Goal: Information Seeking & Learning: Learn about a topic

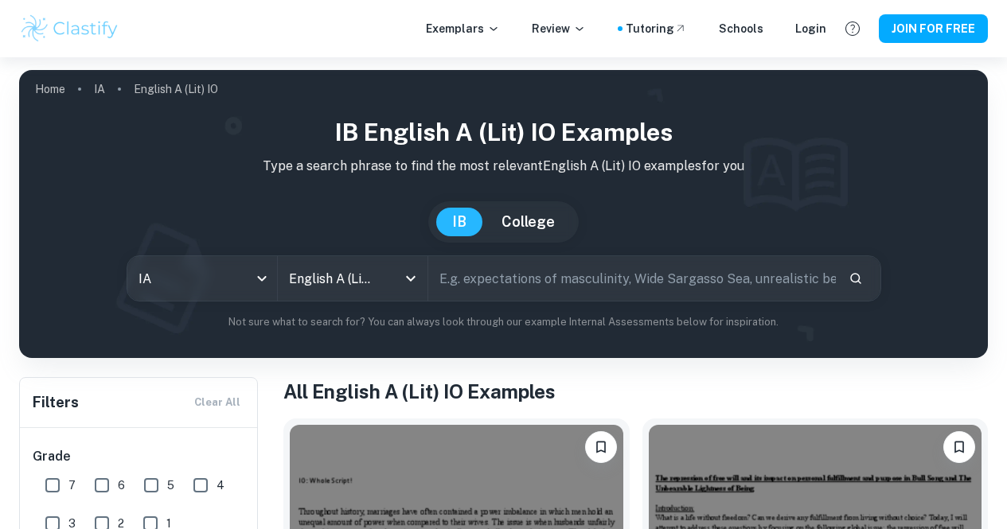
scroll to position [306, 0]
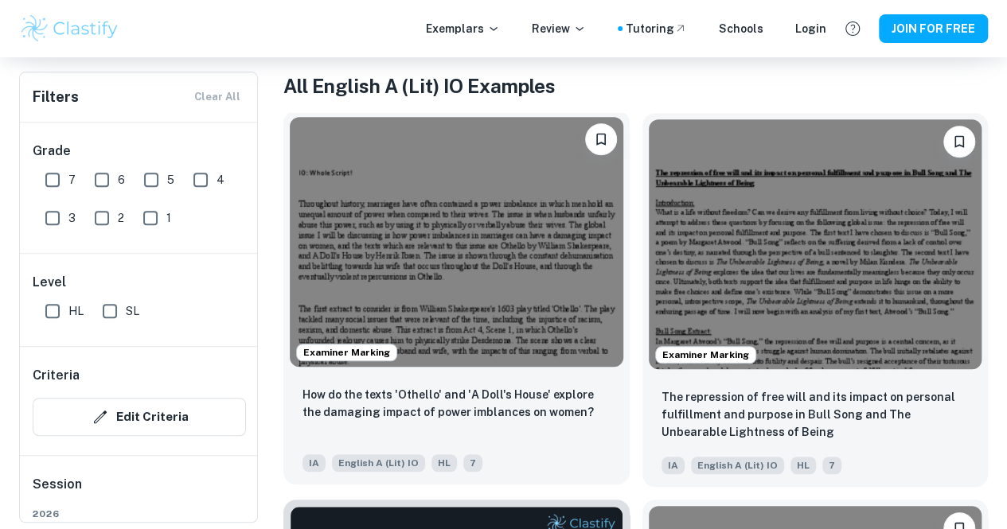
click at [405, 216] on img at bounding box center [456, 242] width 333 height 250
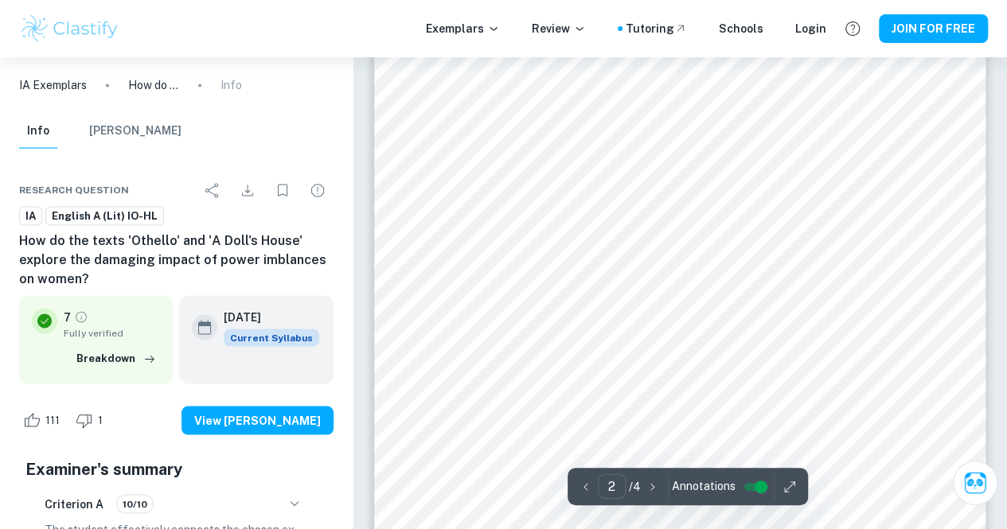
scroll to position [887, 0]
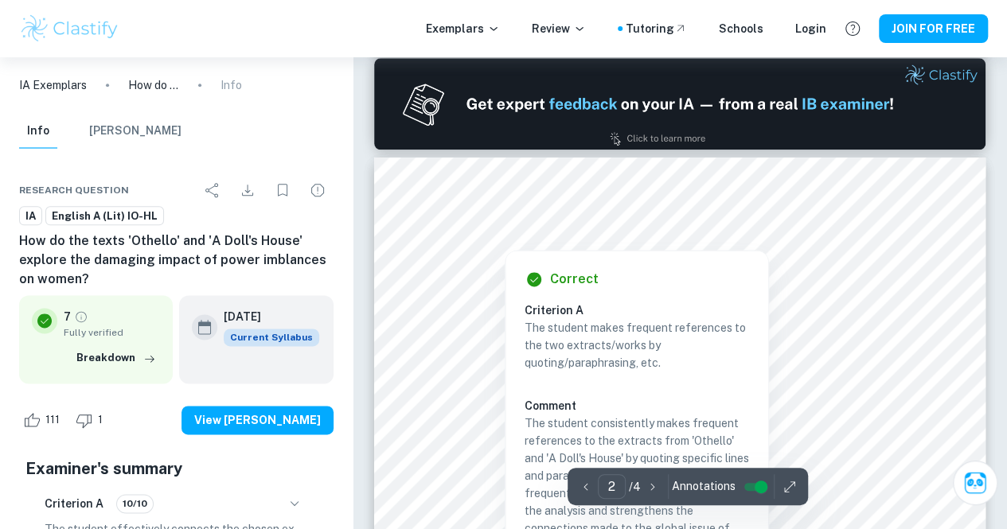
type input "1"
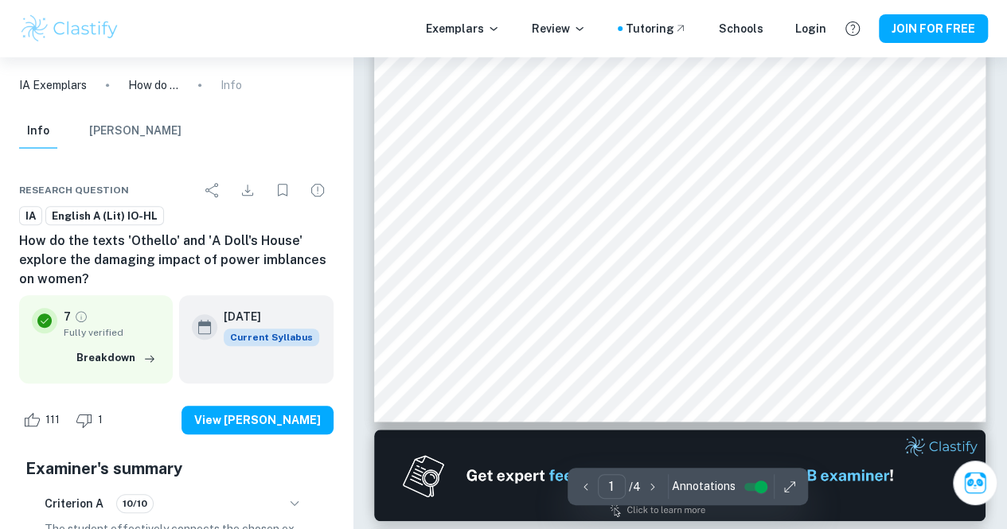
scroll to position [0, 0]
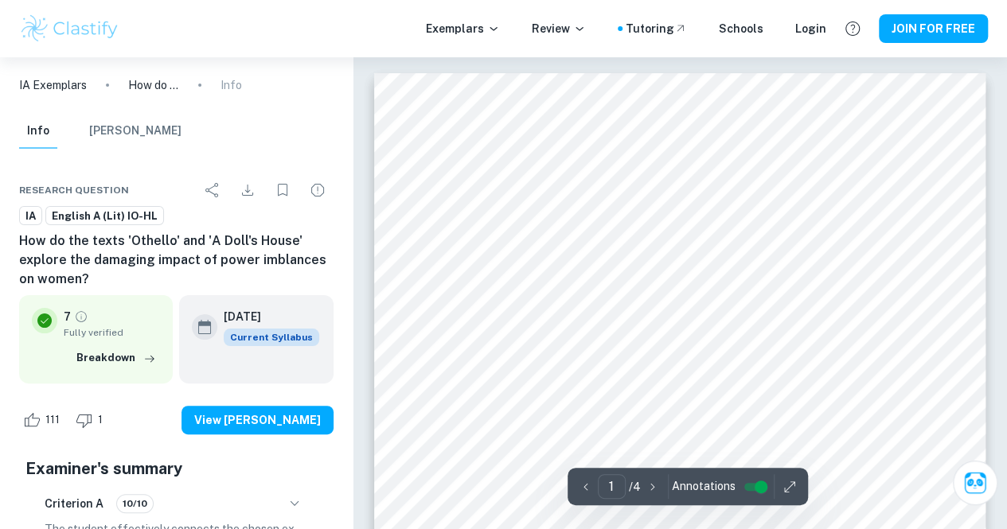
click at [457, 242] on div at bounding box center [677, 247] width 458 height 18
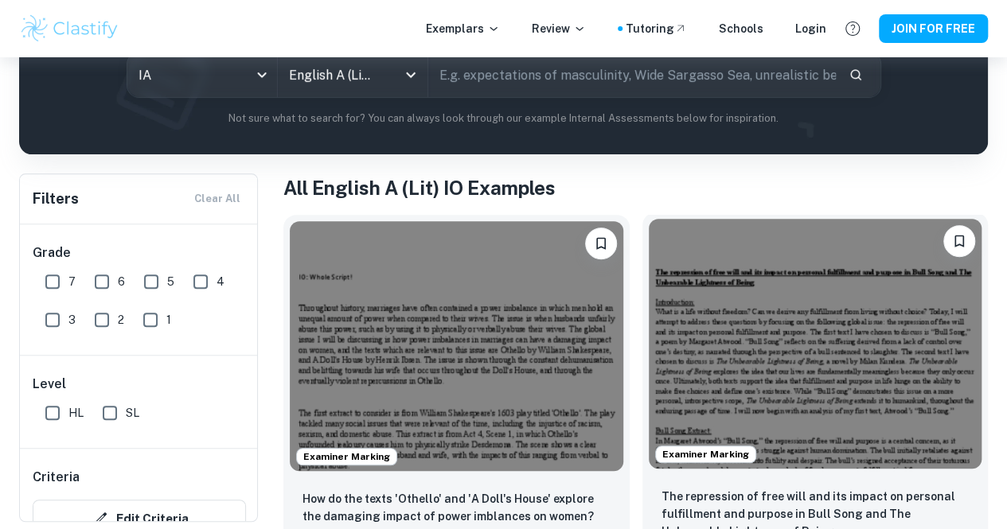
scroll to position [202, 0]
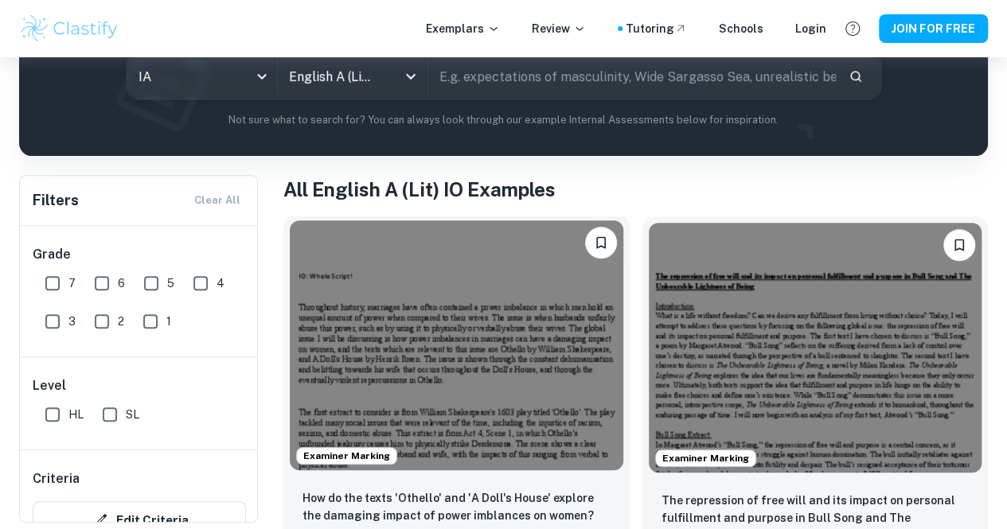
click at [419, 271] on img at bounding box center [456, 345] width 333 height 250
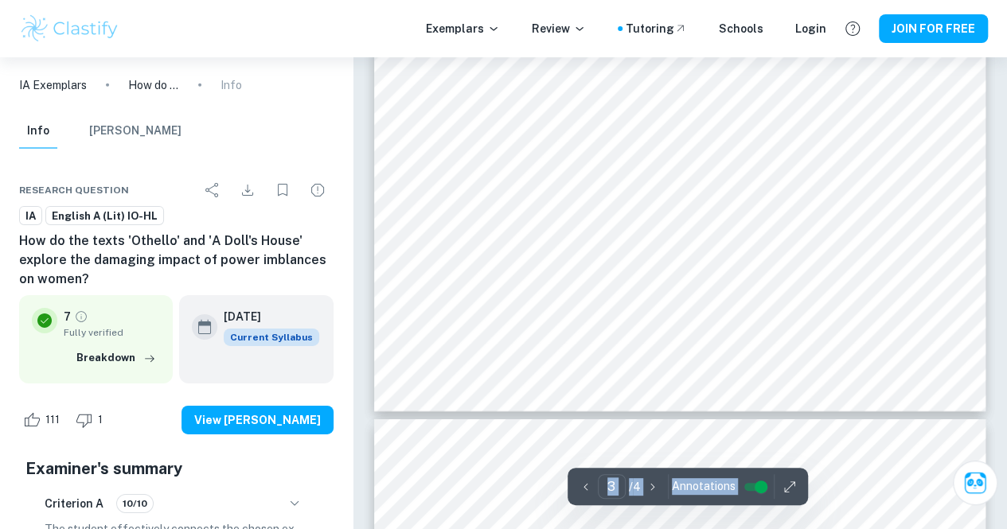
type input "4"
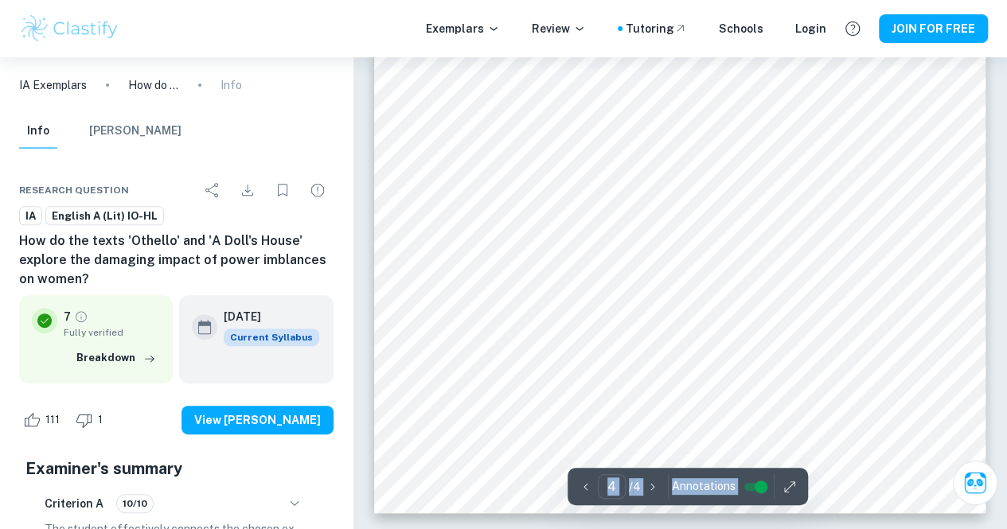
scroll to position [3238, 0]
click at [781, 485] on icon "button" at bounding box center [789, 487] width 16 height 16
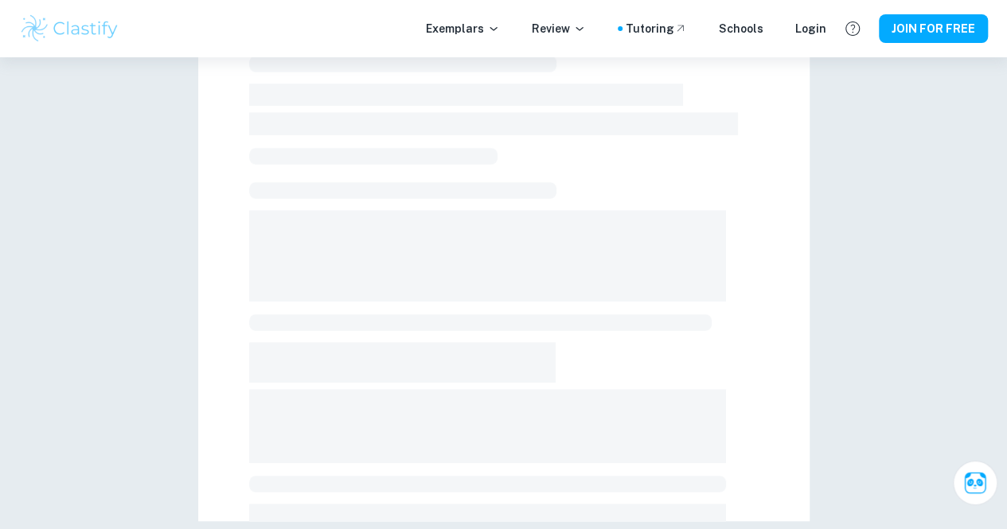
scroll to position [408, 0]
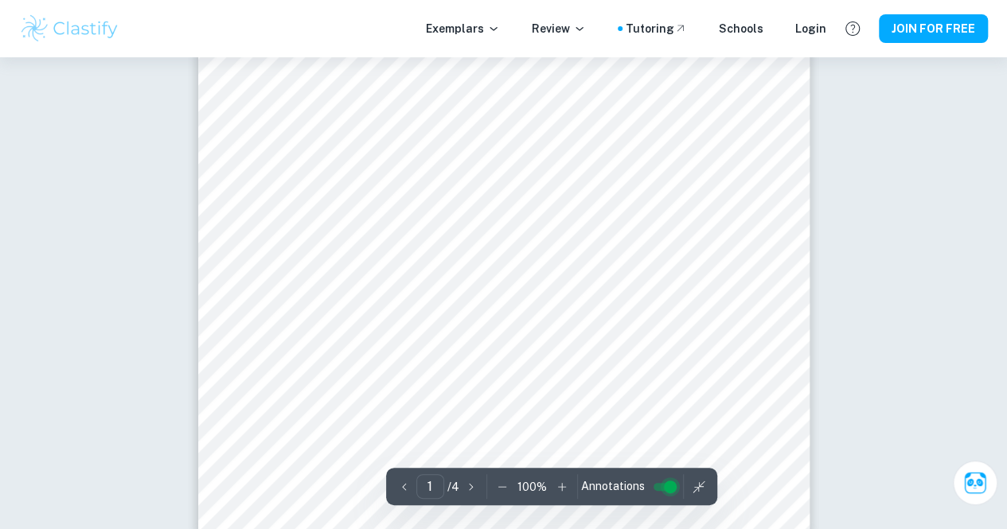
click at [667, 485] on input "controlled" at bounding box center [669, 486] width 57 height 19
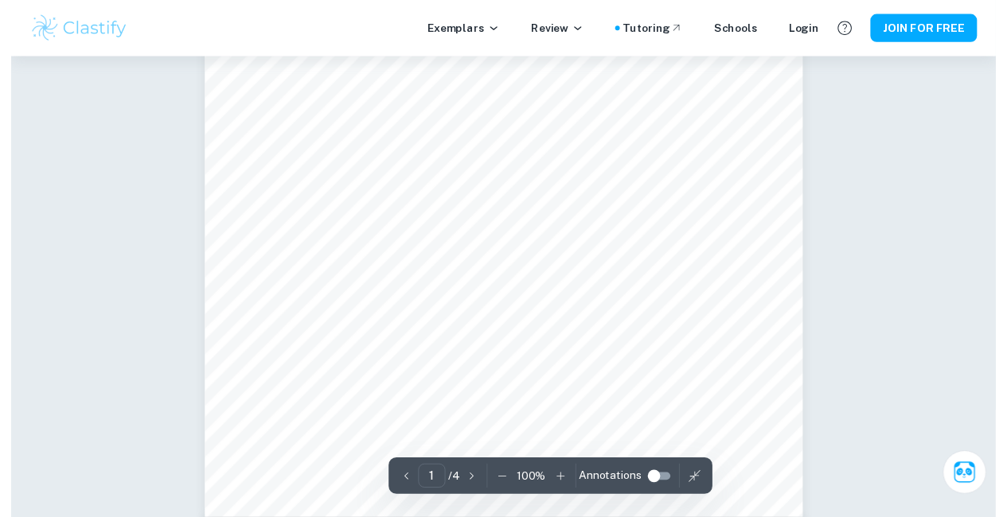
scroll to position [0, 0]
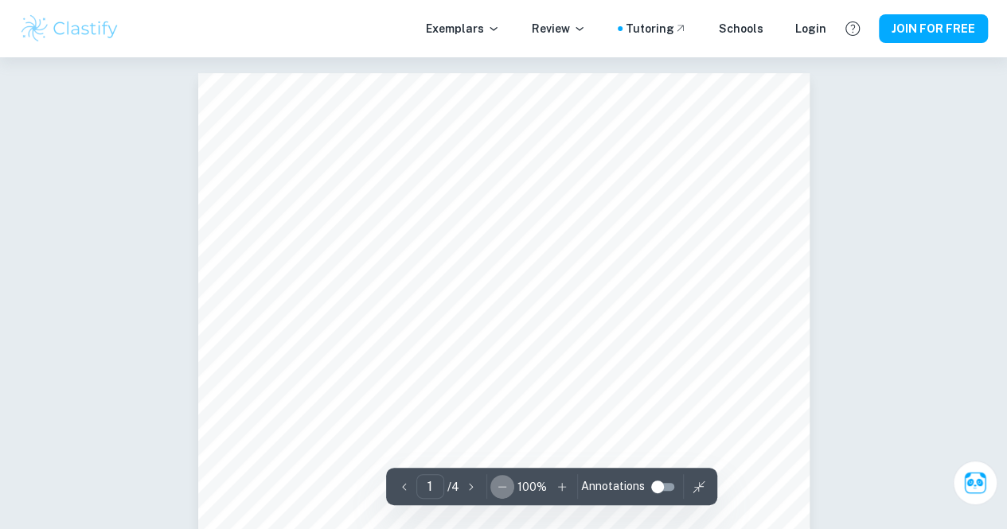
click at [500, 483] on icon "button" at bounding box center [502, 487] width 16 height 16
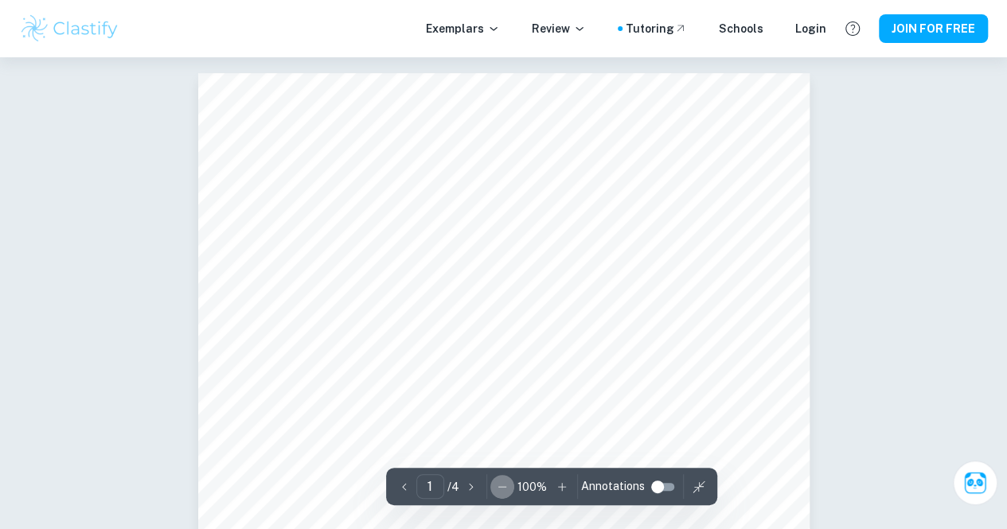
click at [500, 483] on button "button" at bounding box center [502, 487] width 24 height 24
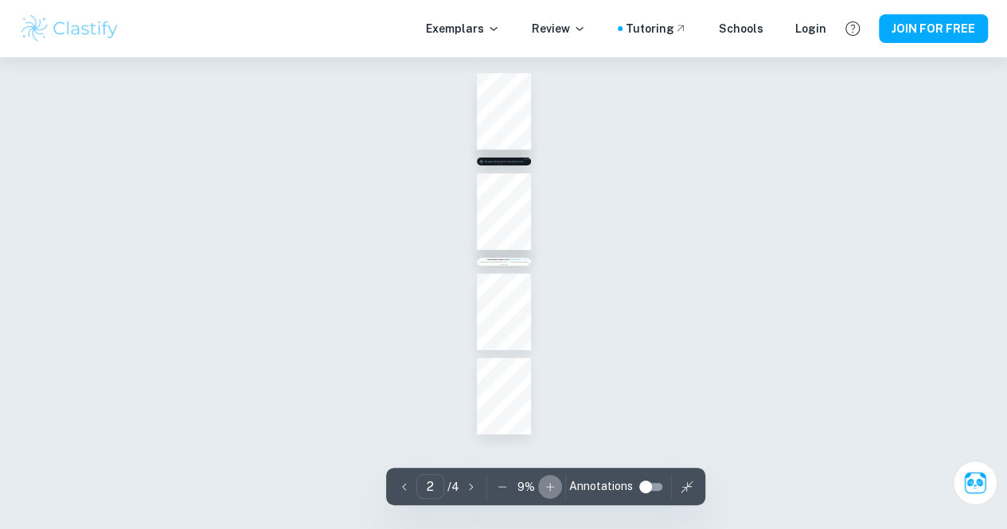
click at [542, 485] on icon "button" at bounding box center [550, 487] width 16 height 16
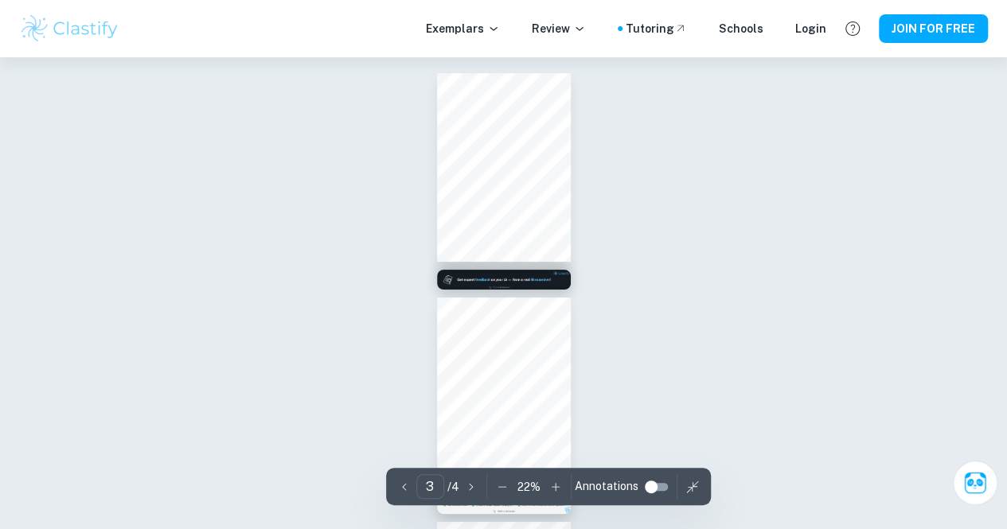
scroll to position [330, 0]
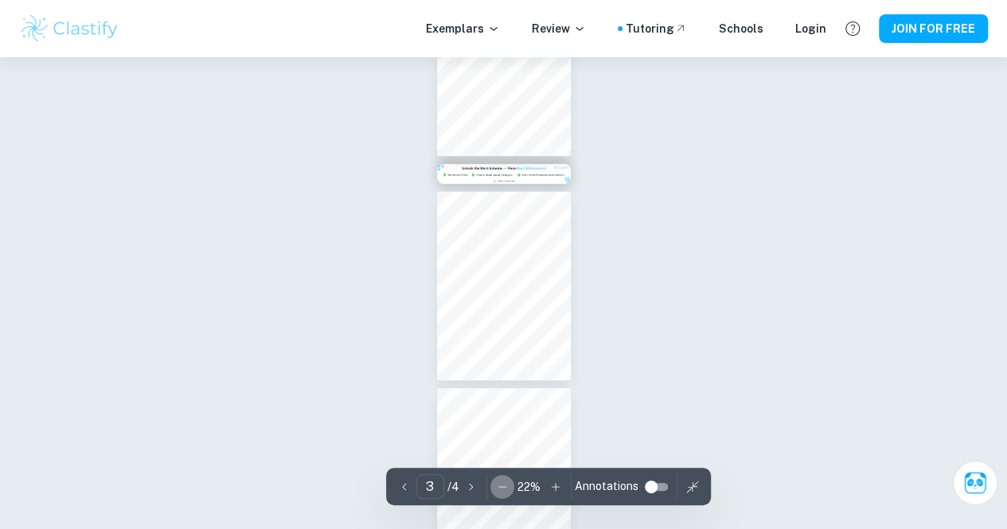
click at [496, 488] on icon "button" at bounding box center [502, 487] width 16 height 16
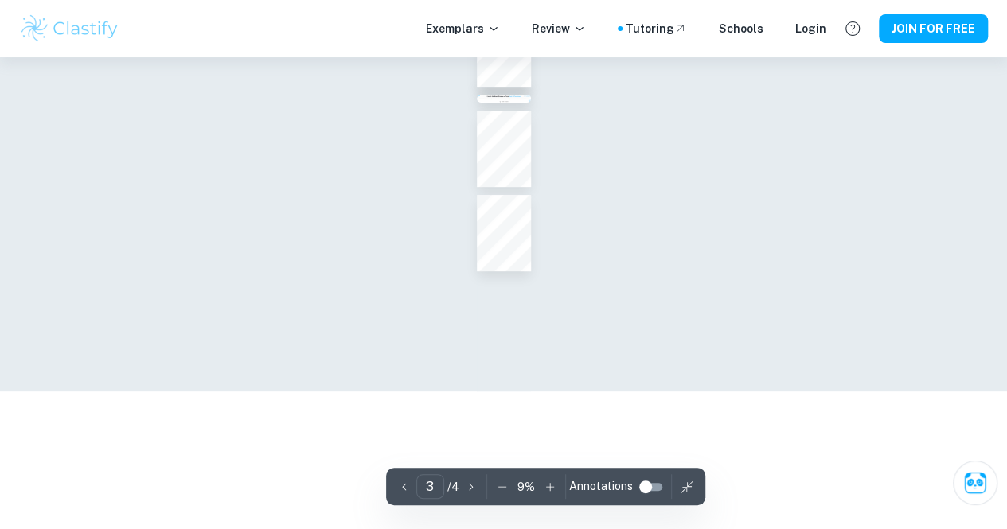
type input "2"
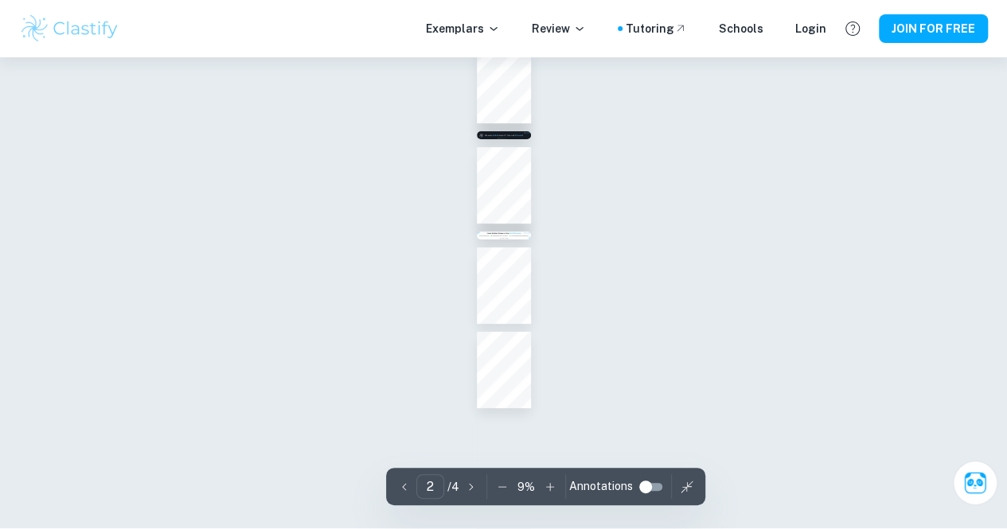
scroll to position [0, 0]
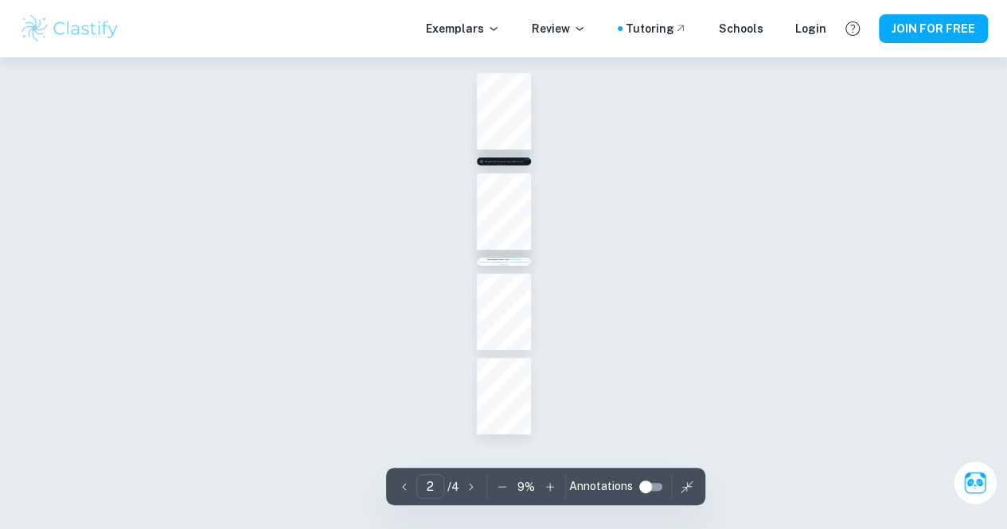
click at [551, 481] on icon "button" at bounding box center [550, 487] width 16 height 16
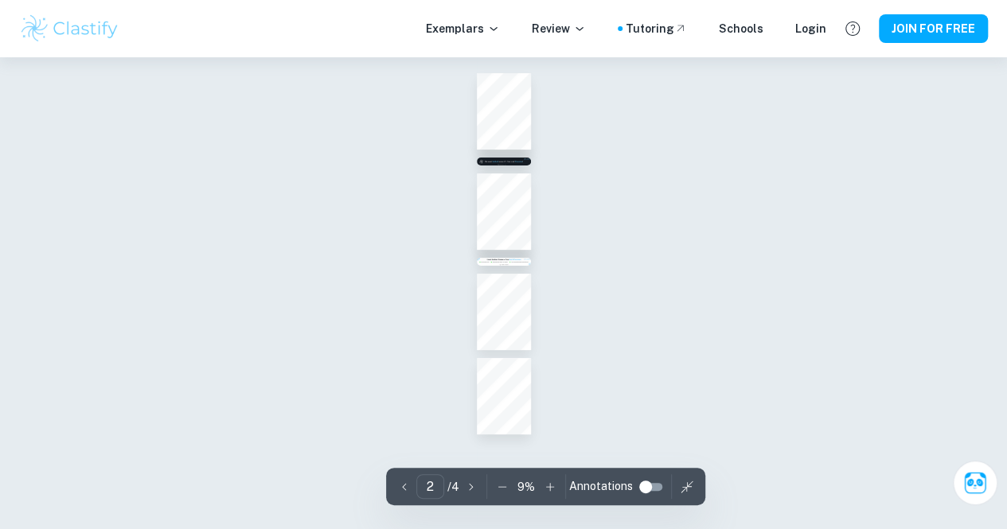
click at [551, 481] on icon "button" at bounding box center [550, 487] width 16 height 16
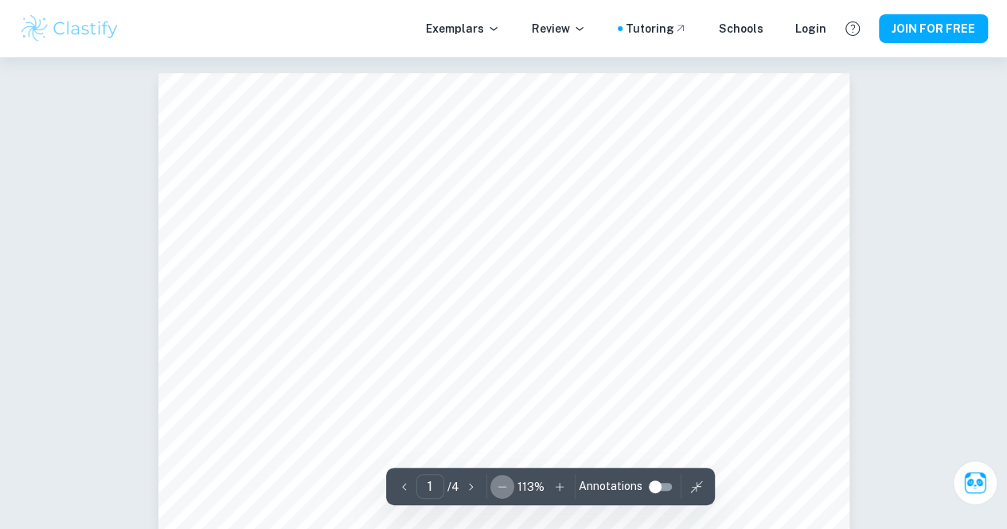
click at [494, 489] on icon "button" at bounding box center [502, 487] width 16 height 16
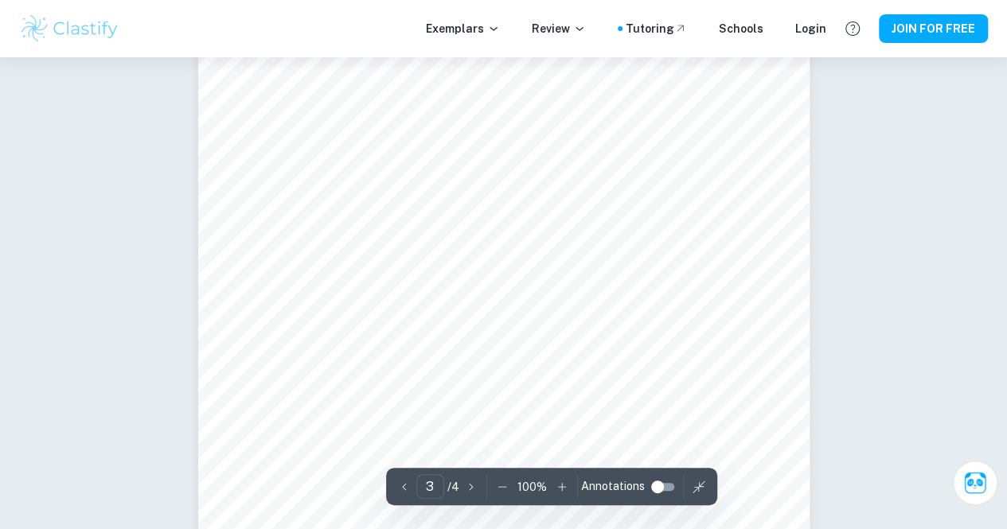
scroll to position [2175, 0]
type input "4"
